Goal: Book appointment/travel/reservation

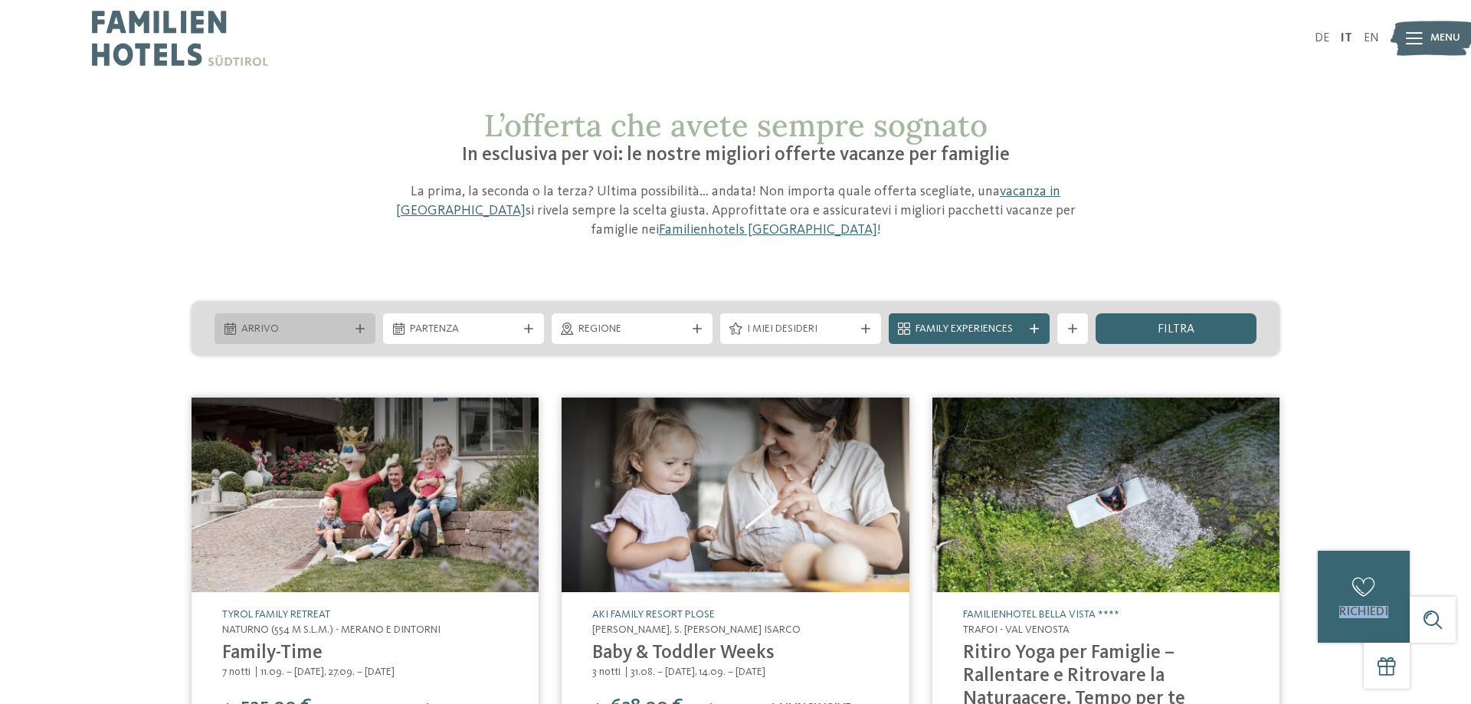
click at [312, 322] on span "Arrivo" at bounding box center [294, 329] width 107 height 15
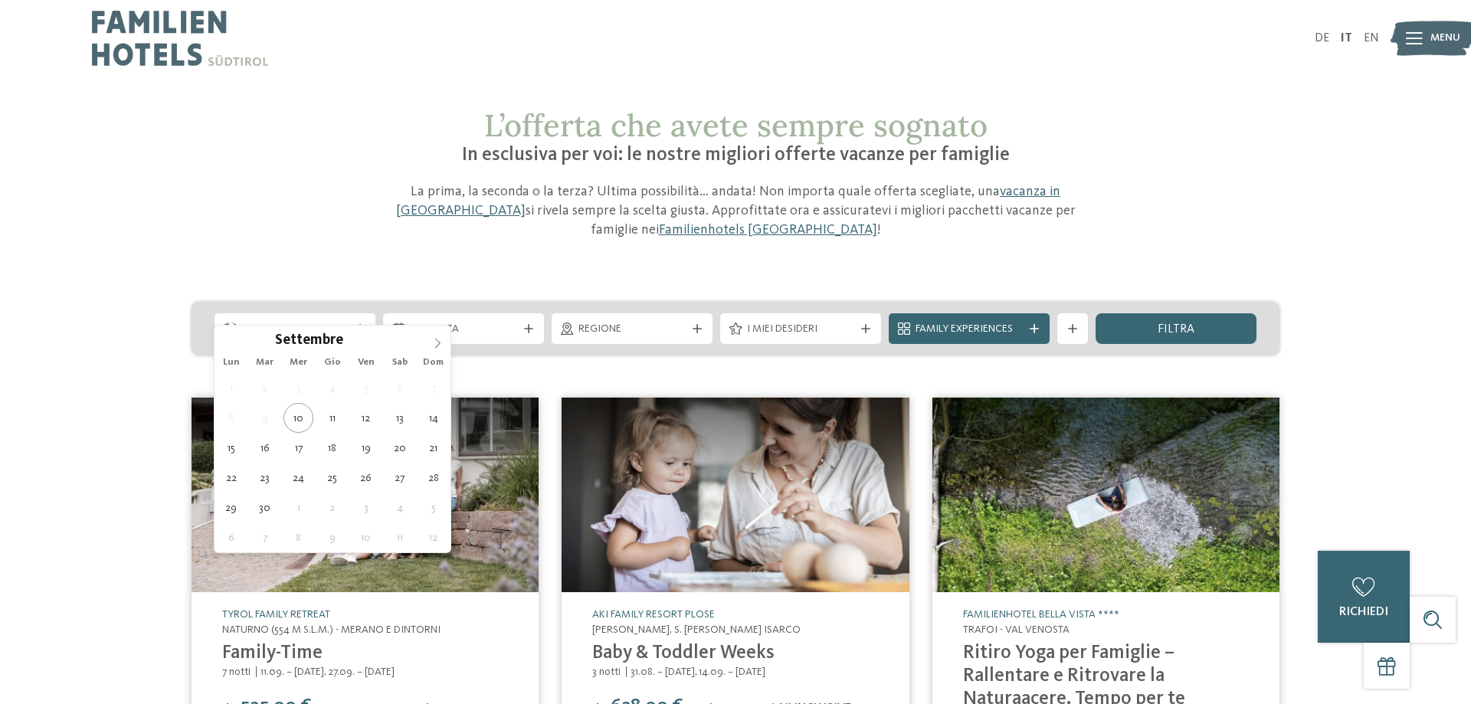
click at [438, 339] on icon at bounding box center [437, 343] width 11 height 11
type div "[DATE]"
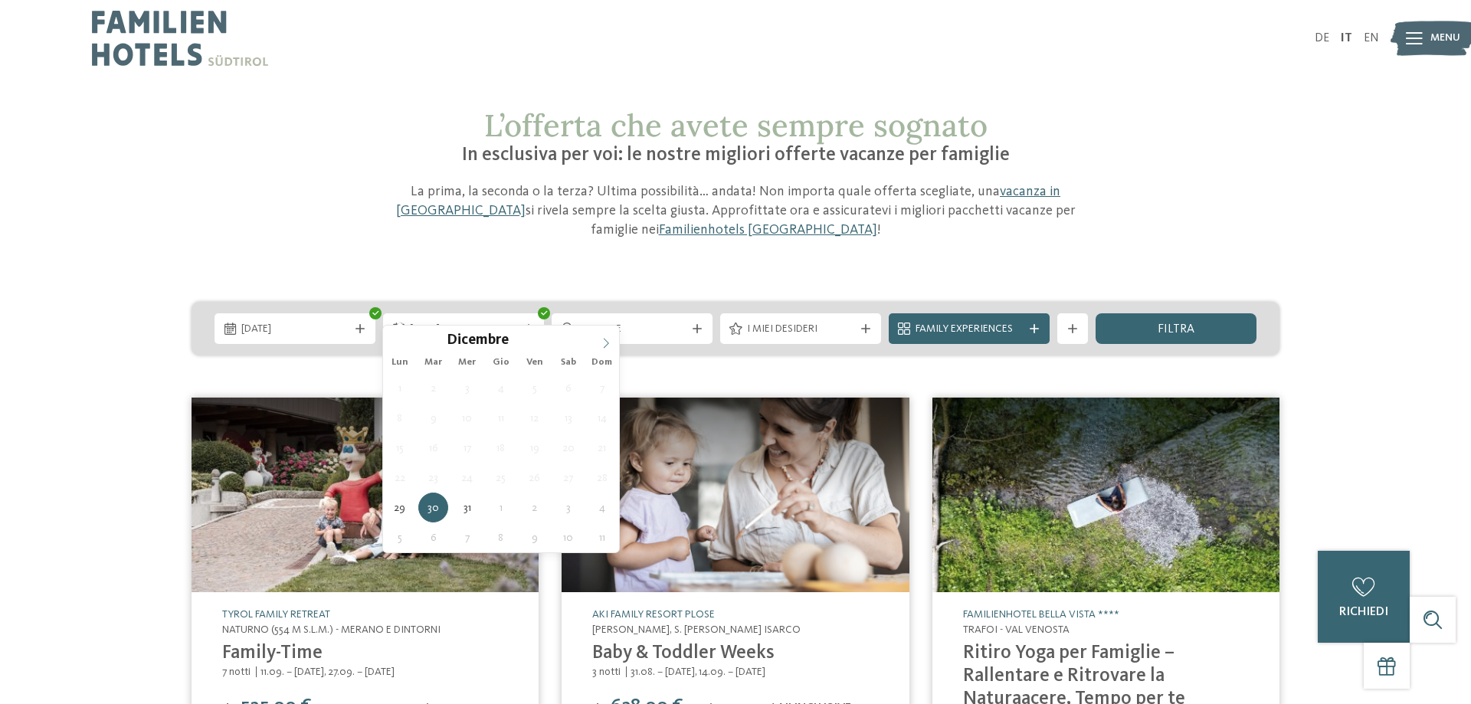
type input "****"
click at [605, 335] on span at bounding box center [606, 339] width 26 height 26
type div "[DATE]"
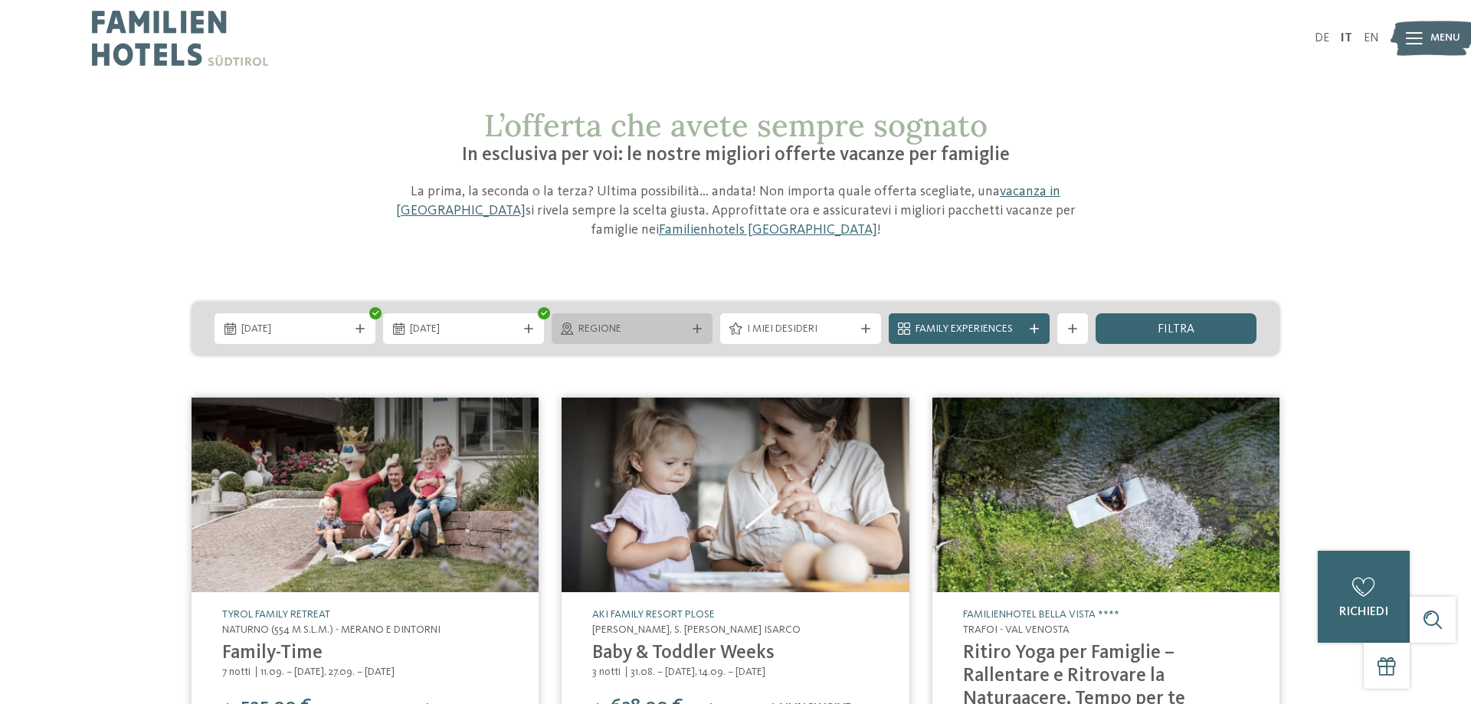
click at [686, 320] on div "Regione" at bounding box center [631, 328] width 115 height 17
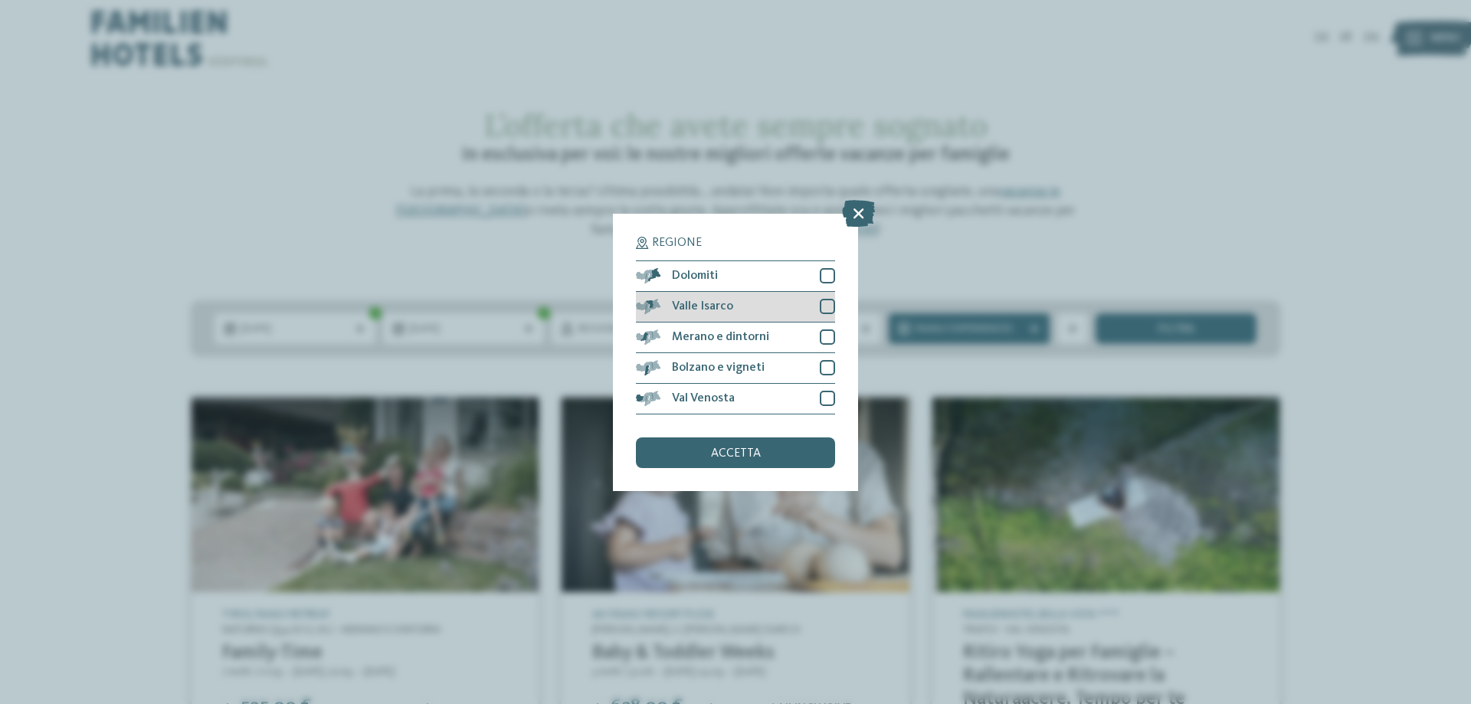
click at [699, 309] on span "Valle Isarco" at bounding box center [702, 306] width 61 height 12
click at [823, 303] on icon at bounding box center [828, 306] width 10 height 9
click at [861, 212] on icon at bounding box center [858, 212] width 33 height 27
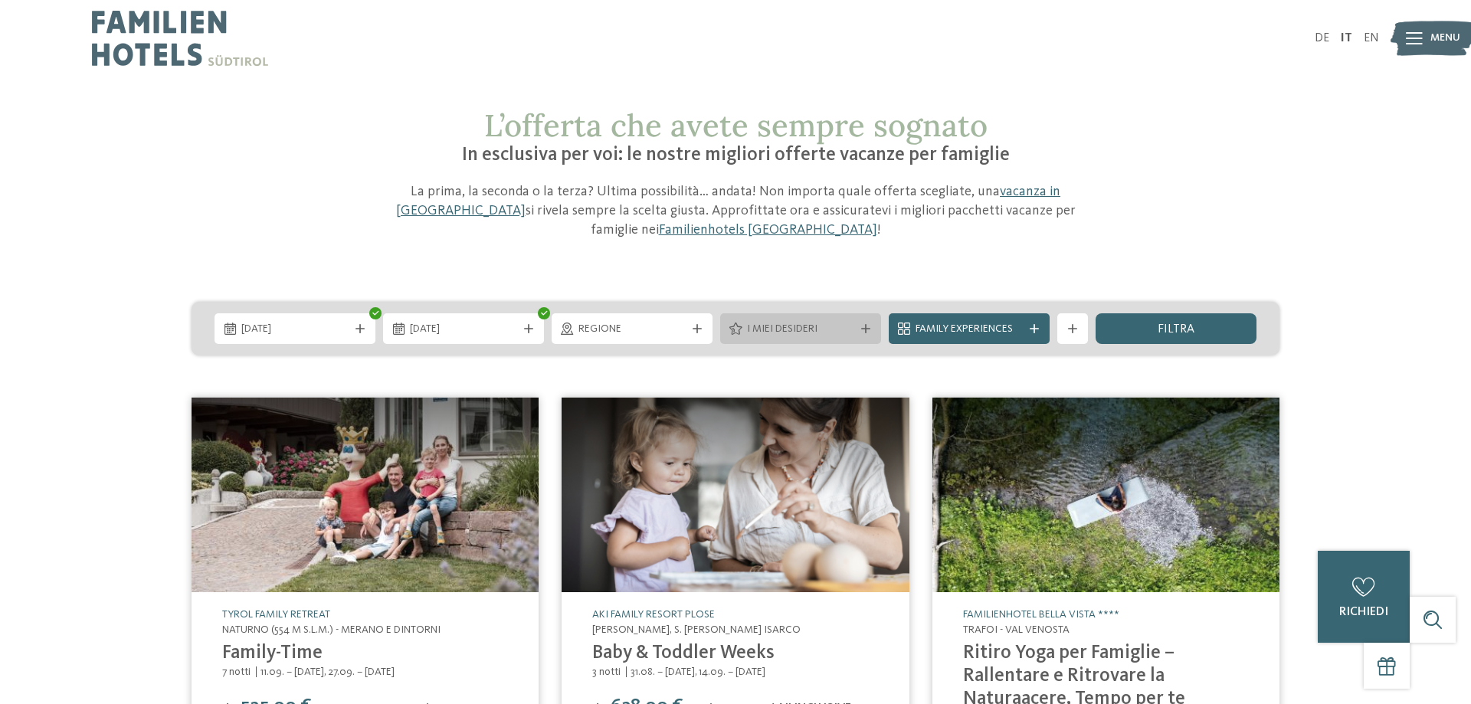
click at [862, 324] on icon at bounding box center [865, 328] width 9 height 9
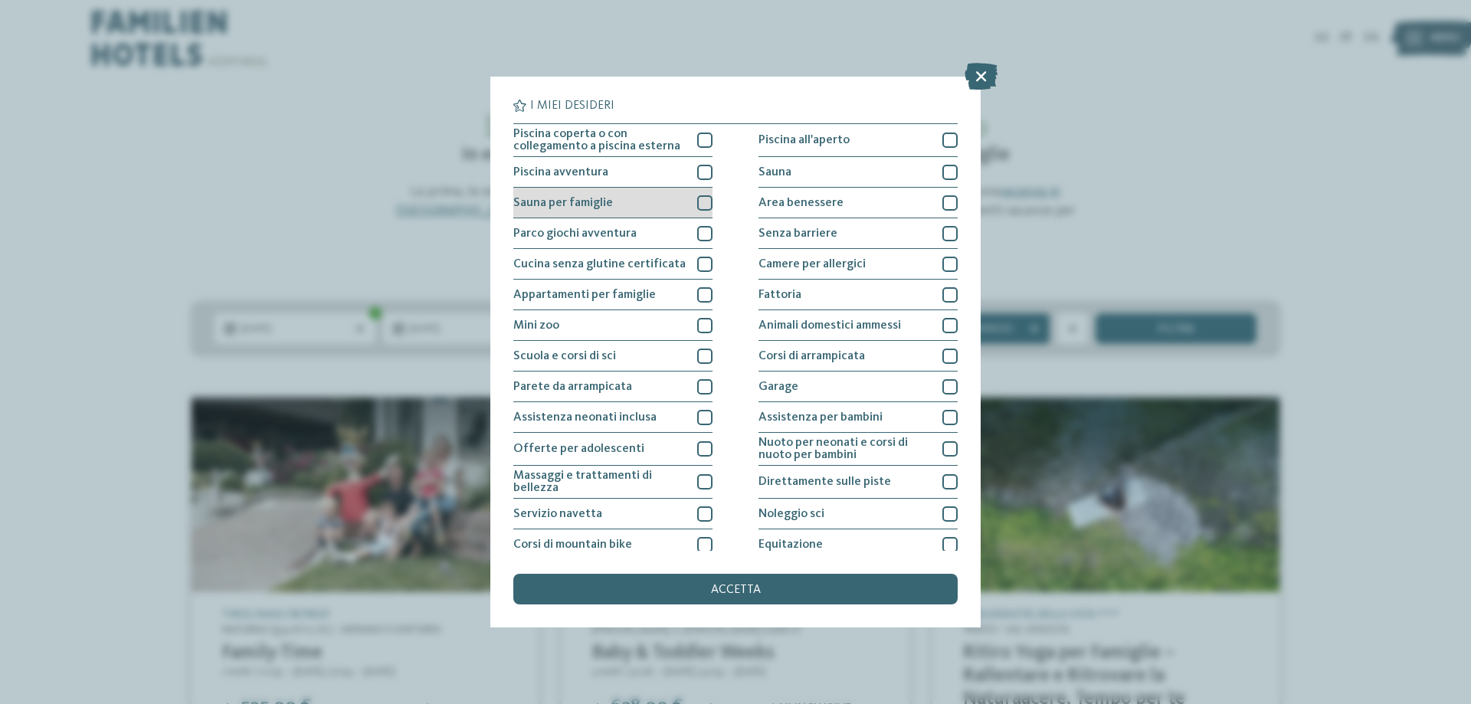
click at [704, 209] on div at bounding box center [704, 202] width 15 height 15
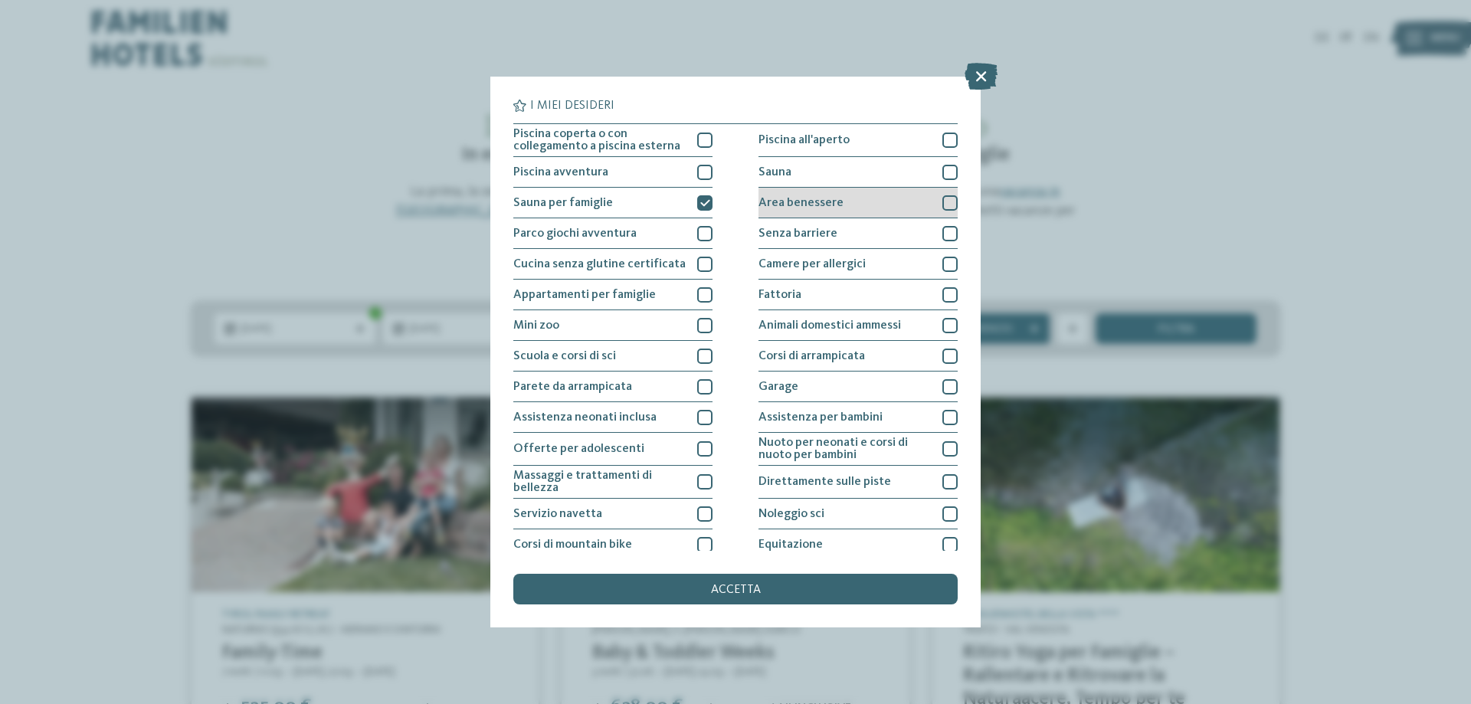
click at [938, 208] on div "Area benessere" at bounding box center [857, 203] width 199 height 31
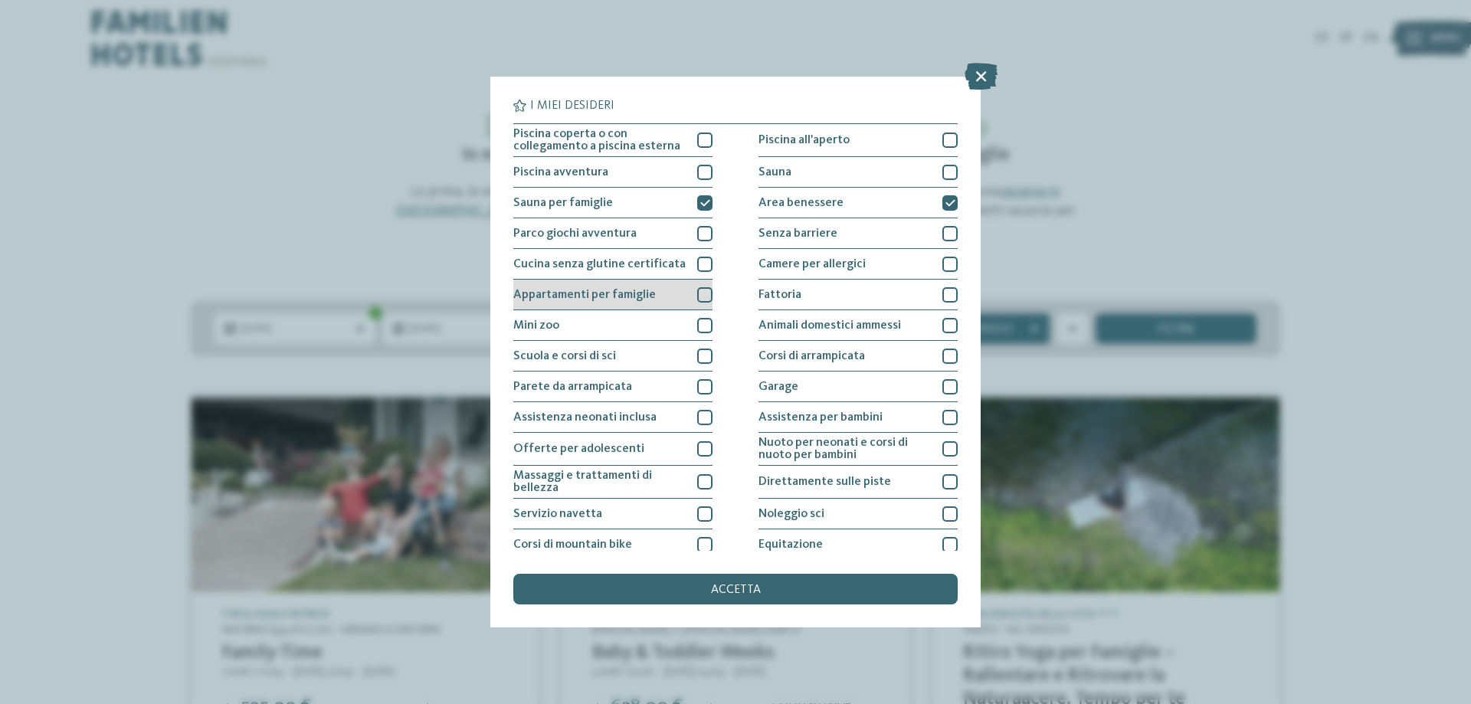
click at [708, 293] on div at bounding box center [704, 294] width 15 height 15
click at [741, 591] on span "accetta" at bounding box center [736, 590] width 50 height 12
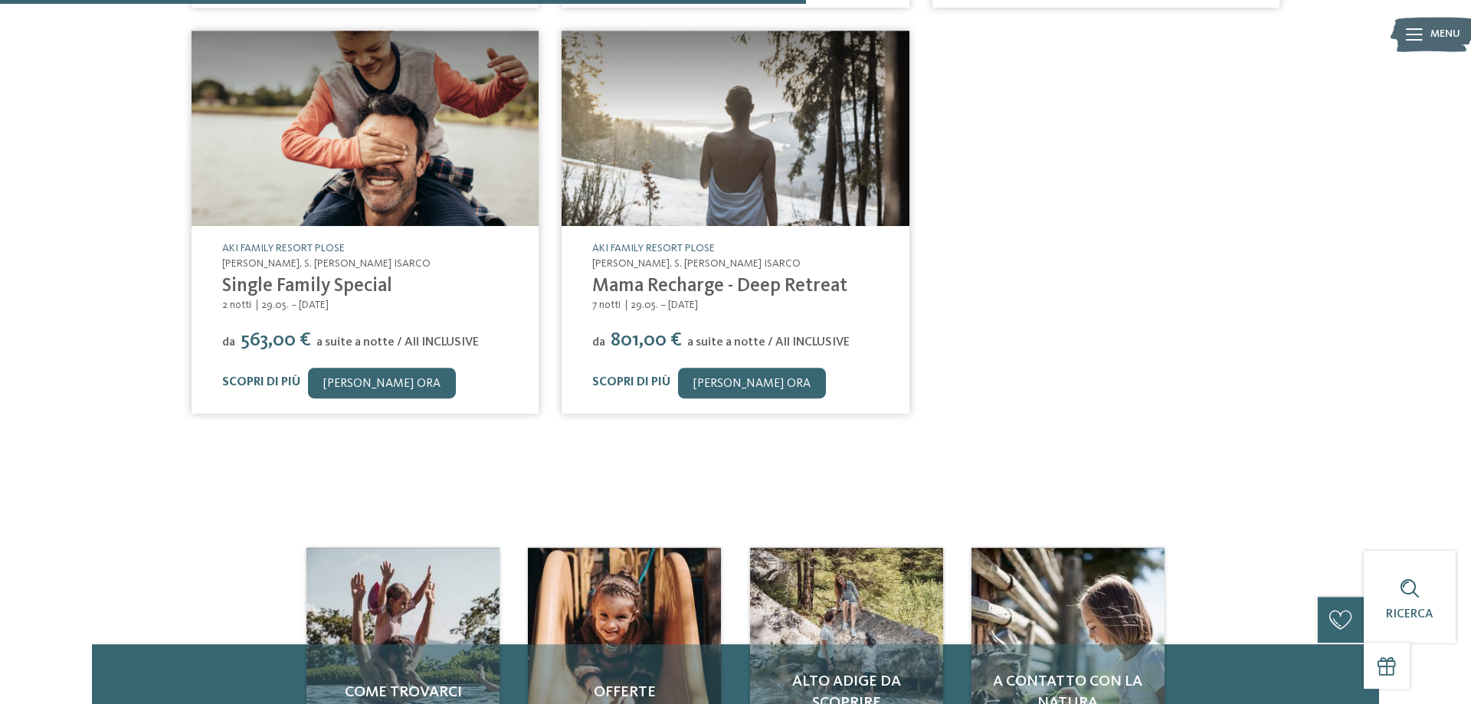
scroll to position [1026, 0]
